Goal: Find specific page/section: Find specific page/section

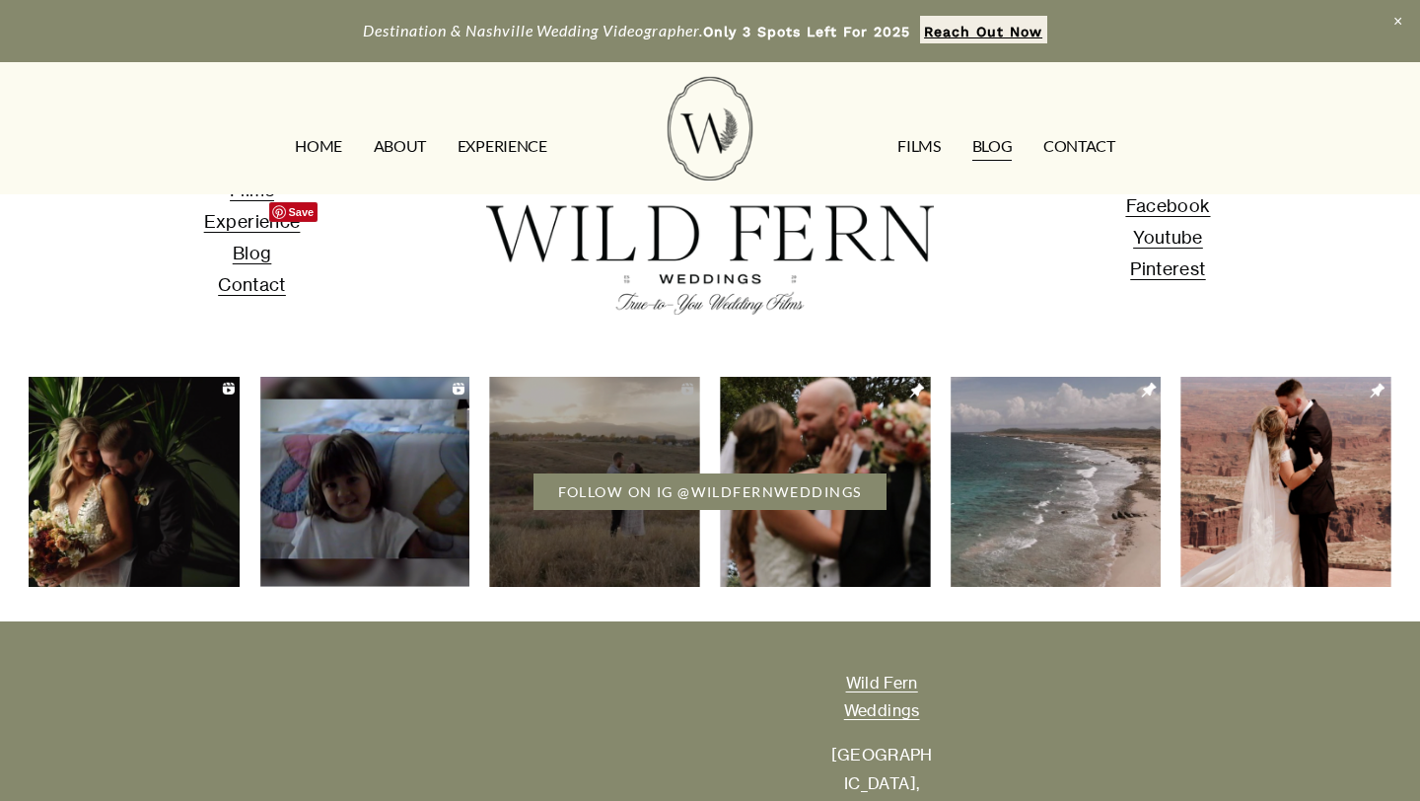
scroll to position [5728, 0]
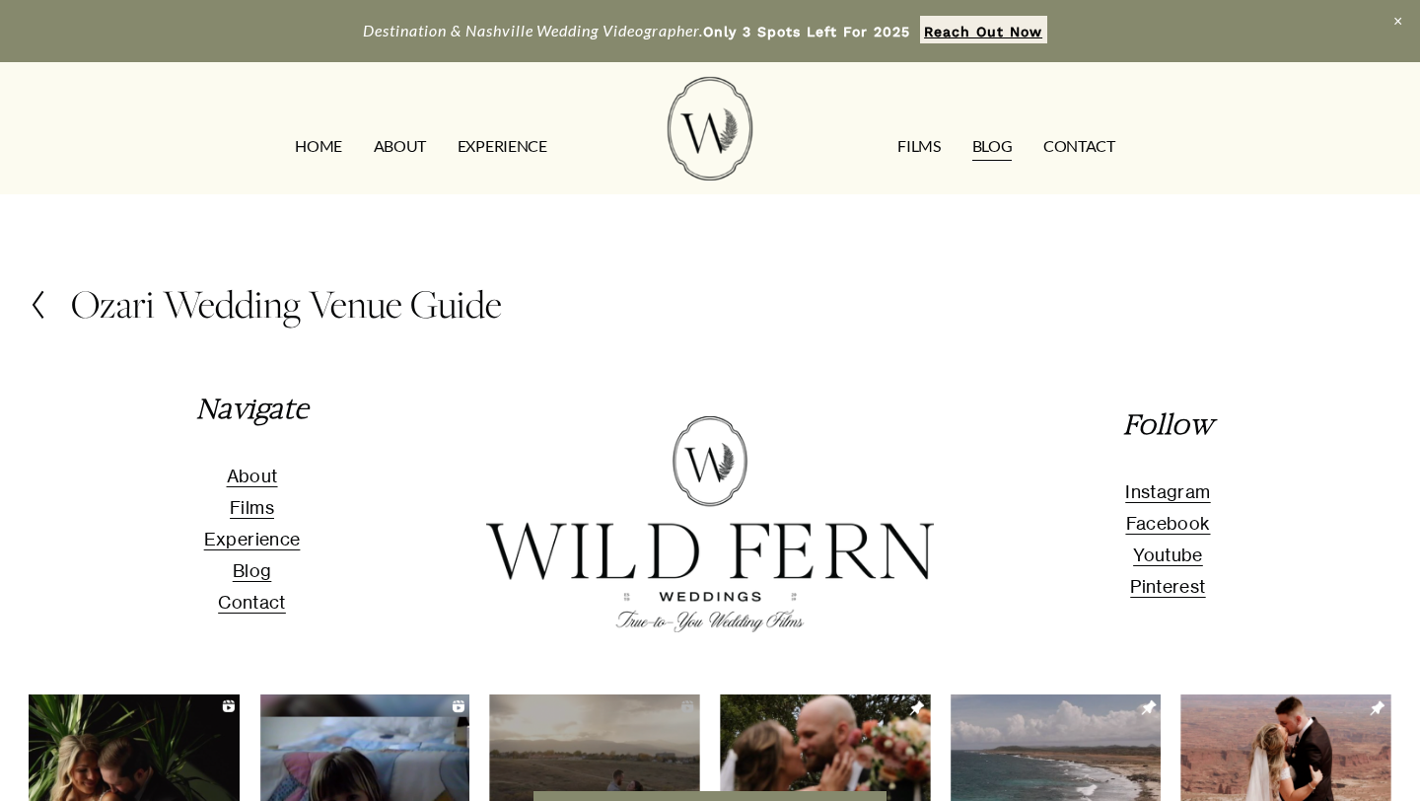
click at [480, 144] on link "EXPERIENCE" at bounding box center [503, 147] width 90 height 32
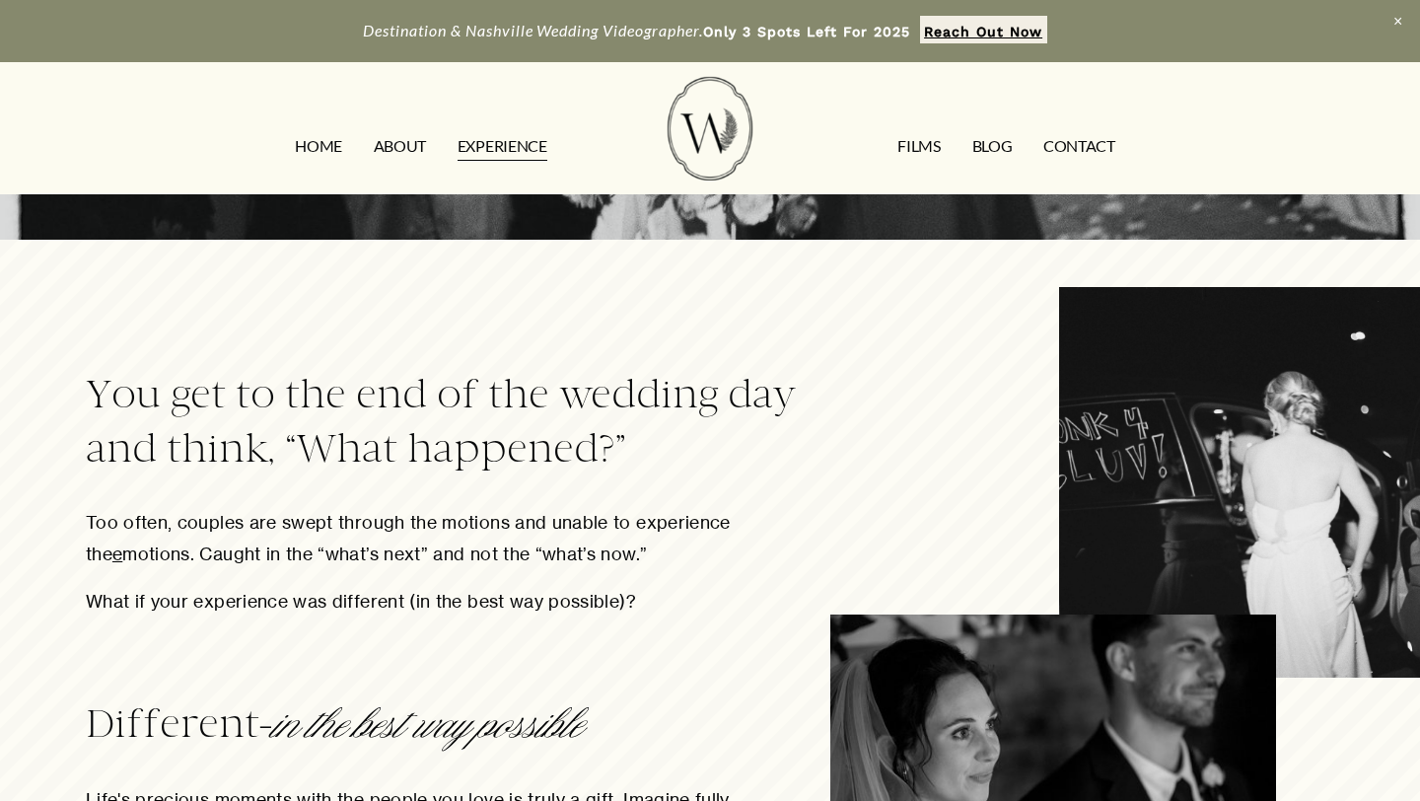
scroll to position [1312, 0]
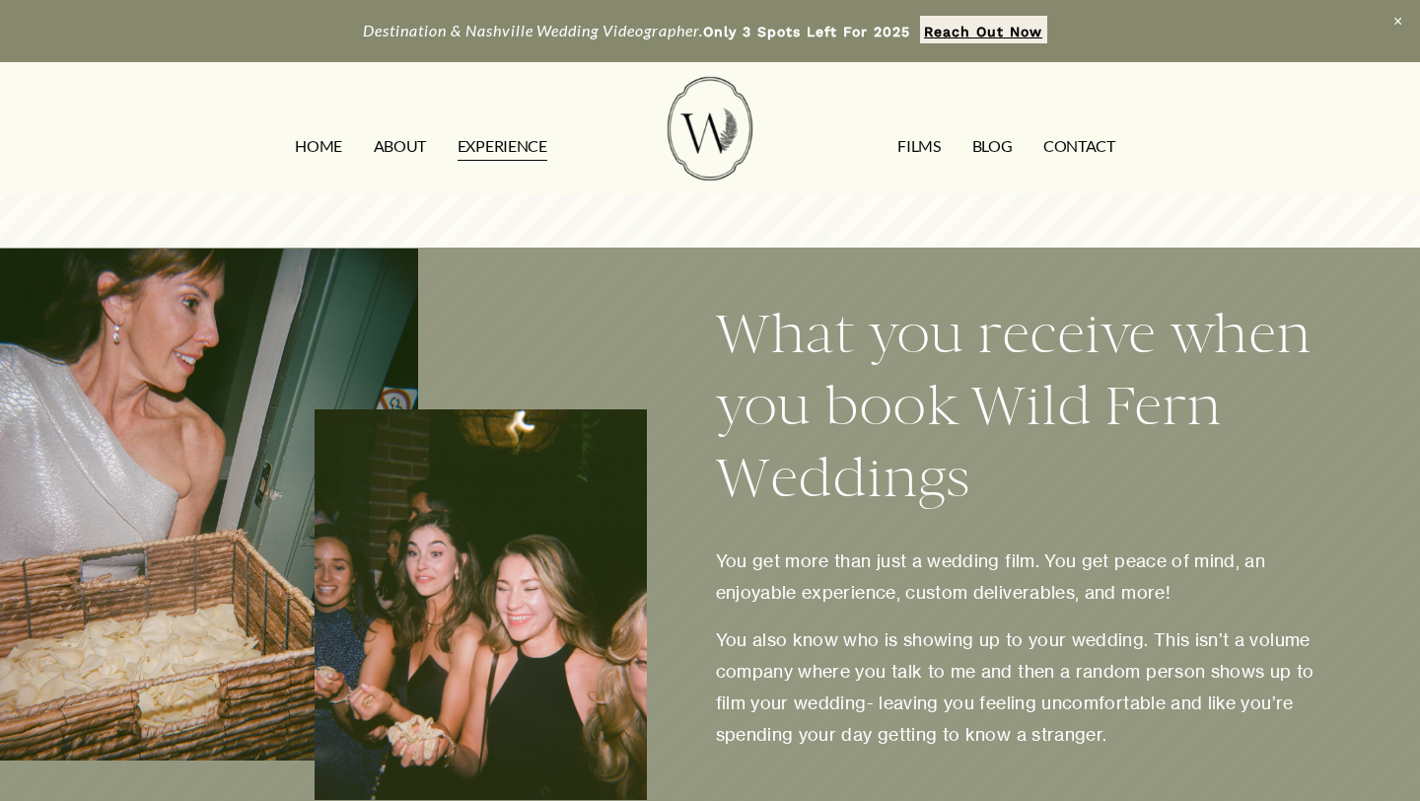
click at [1094, 133] on link "CONTACT" at bounding box center [1079, 147] width 72 height 32
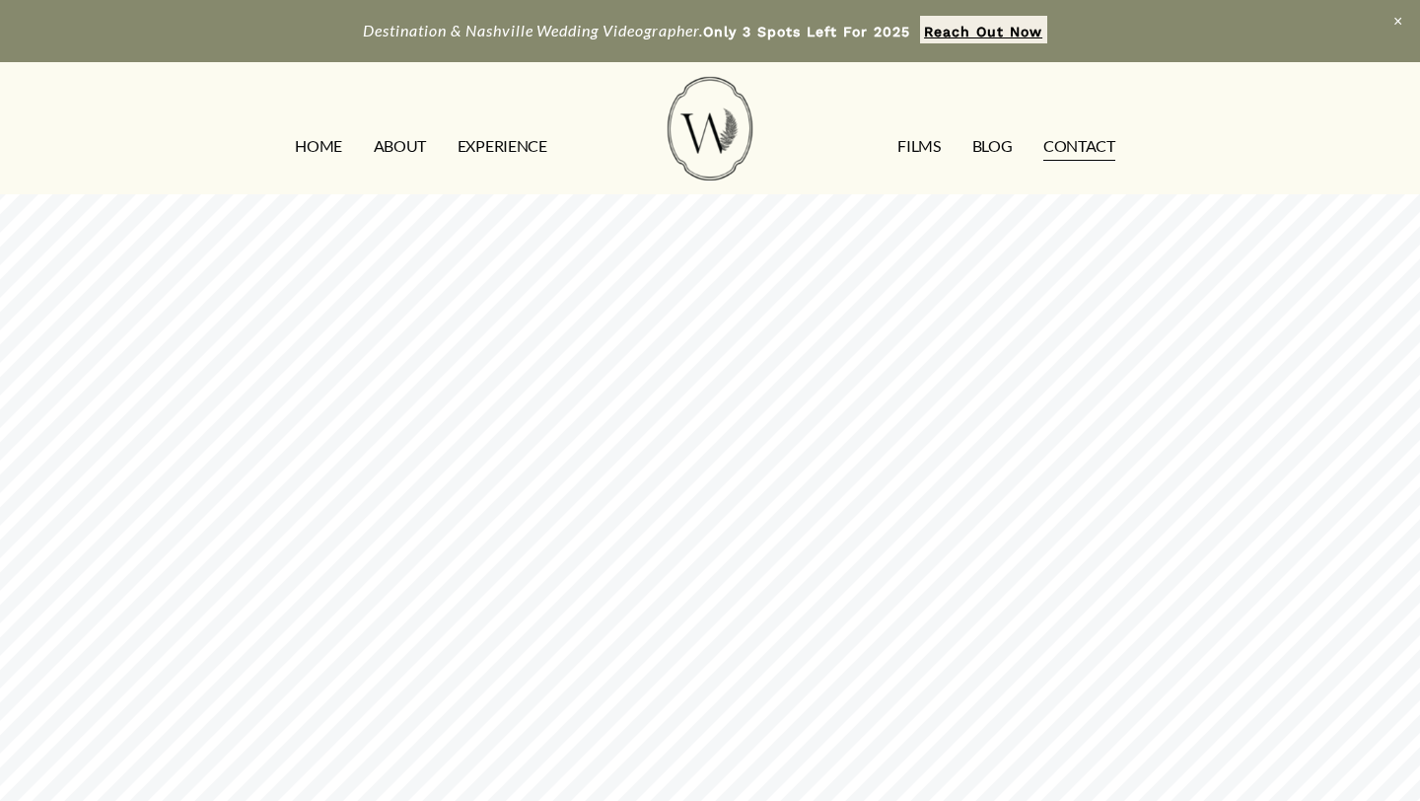
scroll to position [1442, 0]
